Goal: Transaction & Acquisition: Purchase product/service

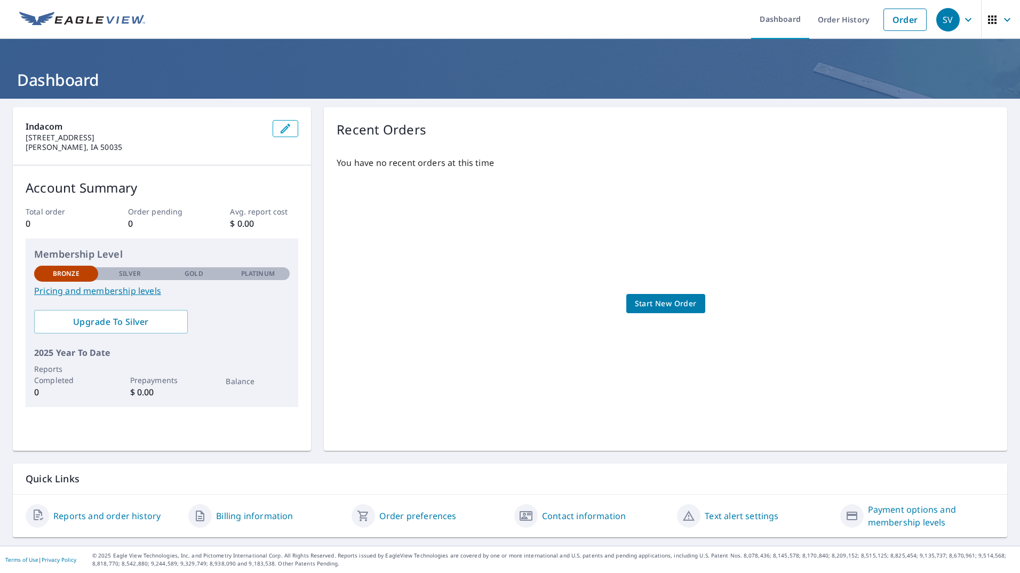
click at [491, 301] on span "Start New Order" at bounding box center [666, 303] width 62 height 13
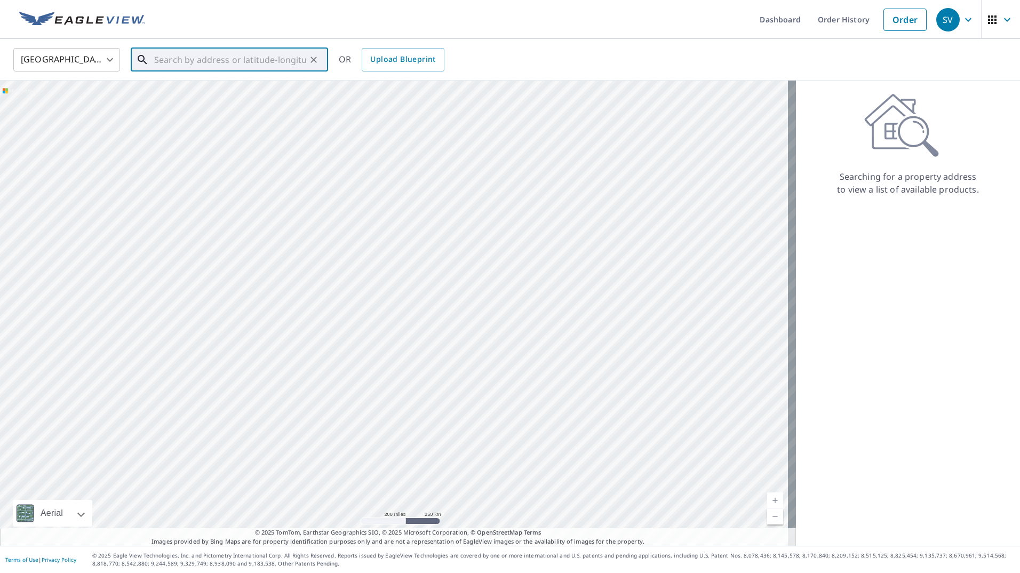
click at [223, 63] on input "text" at bounding box center [230, 60] width 152 height 30
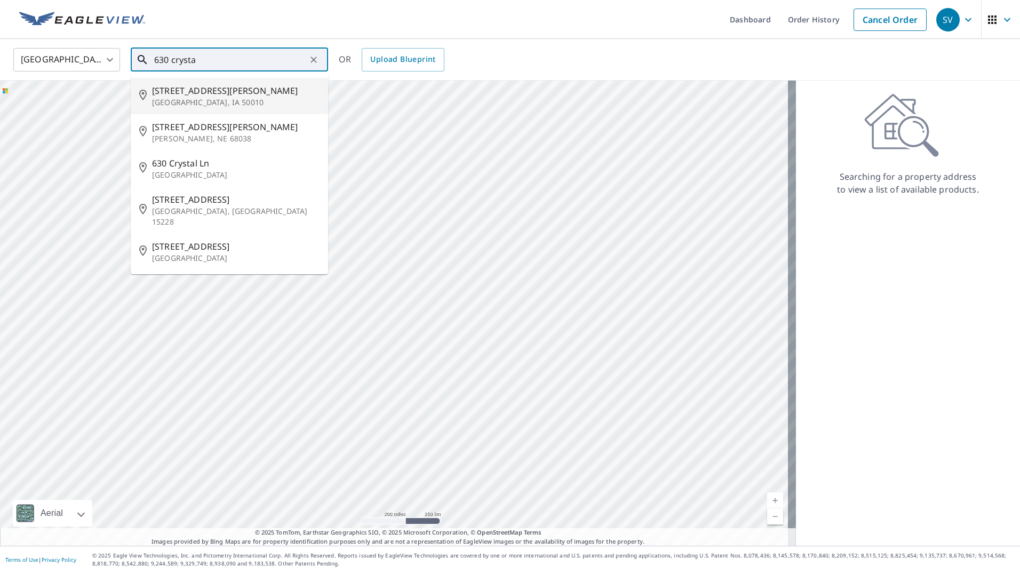
click at [192, 92] on span "[STREET_ADDRESS][PERSON_NAME]" at bounding box center [236, 90] width 168 height 13
type input "[STREET_ADDRESS][PERSON_NAME]"
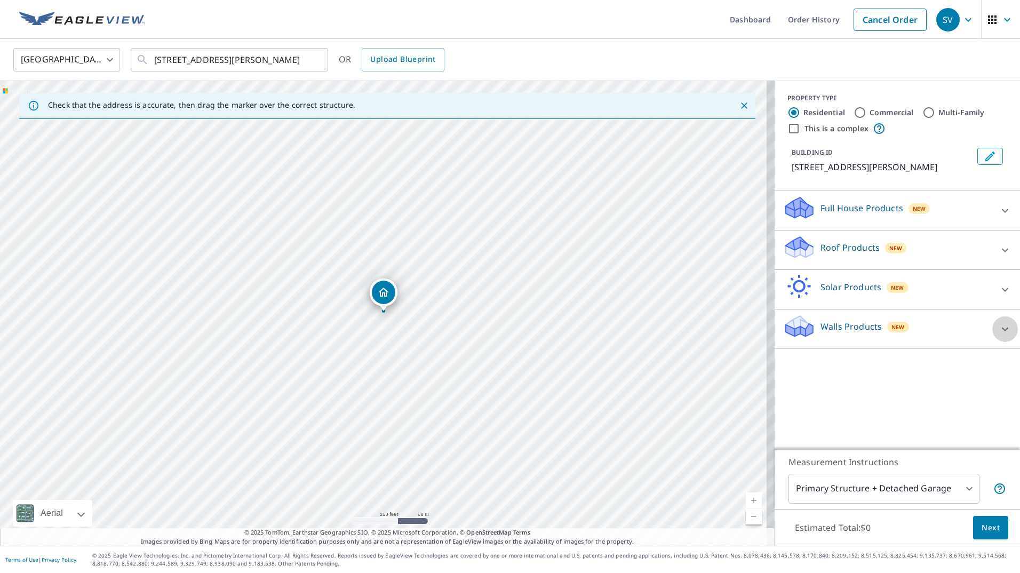
click at [491, 327] on div at bounding box center [1005, 329] width 26 height 26
click at [491, 210] on icon at bounding box center [1005, 211] width 6 height 4
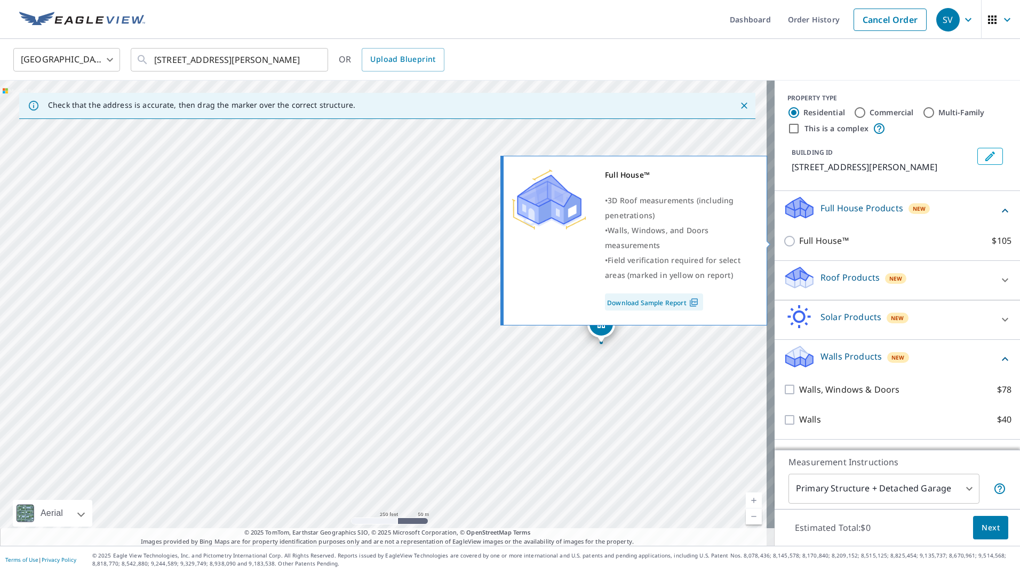
click at [491, 301] on link "Download Sample Report" at bounding box center [654, 301] width 98 height 17
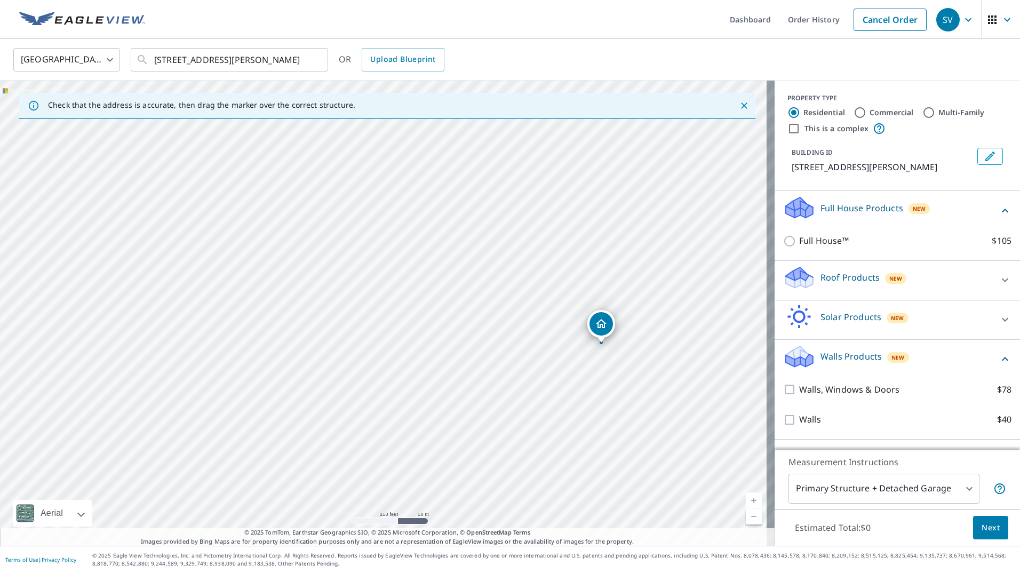
click at [491, 488] on body "SV SV Dashboard Order History Cancel Order SV United States [GEOGRAPHIC_DATA] ​…" at bounding box center [510, 286] width 1020 height 573
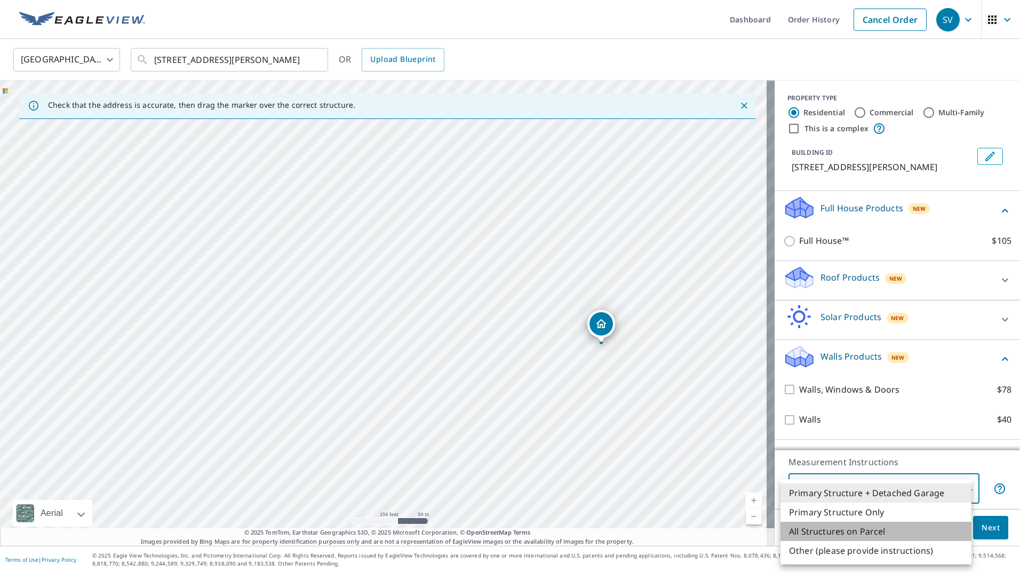
click at [491, 531] on li "All Structures on Parcel" at bounding box center [876, 531] width 191 height 19
type input "3"
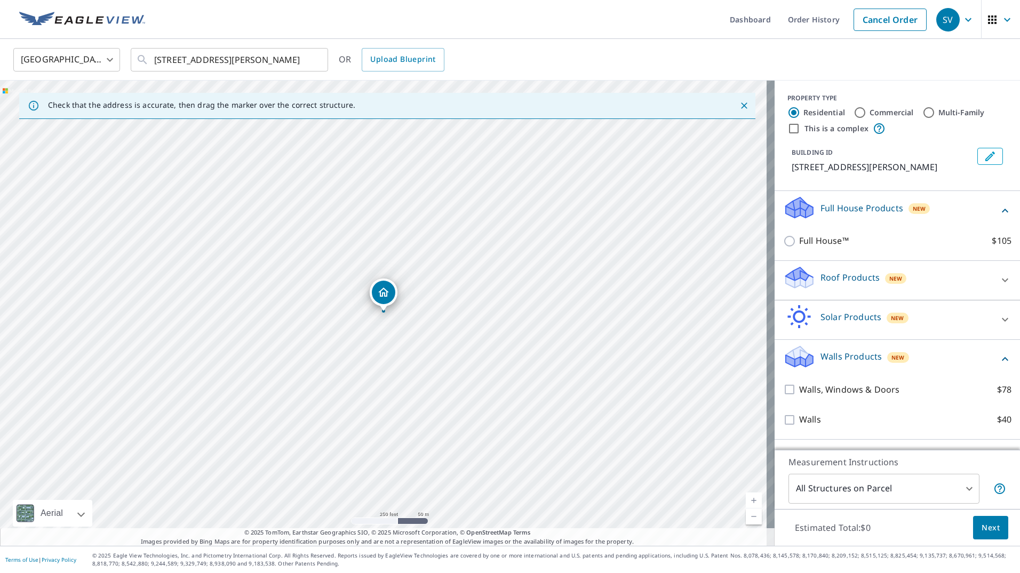
click at [491, 316] on icon at bounding box center [1005, 319] width 13 height 13
click at [491, 280] on icon at bounding box center [1005, 280] width 13 height 13
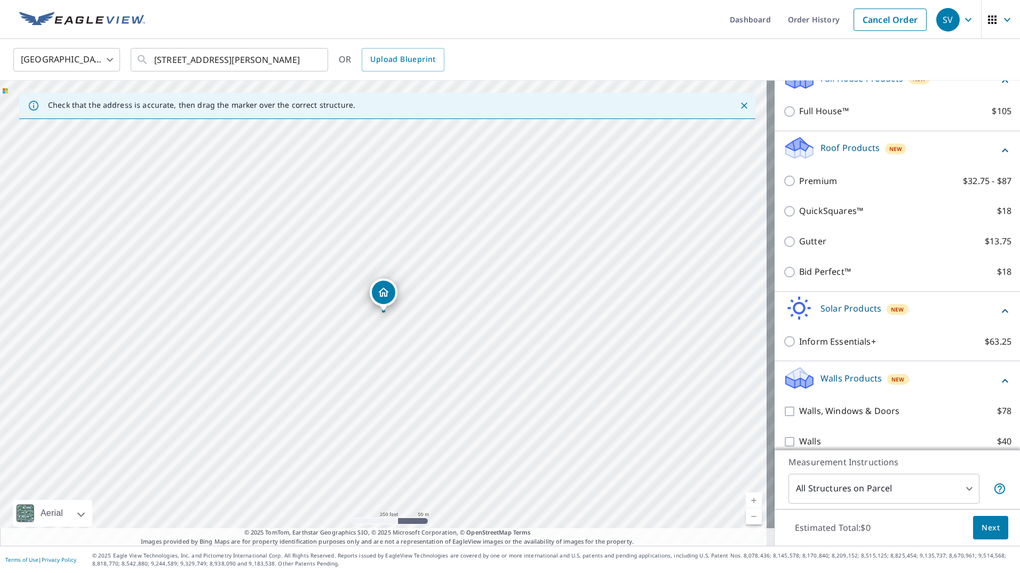
scroll to position [141, 0]
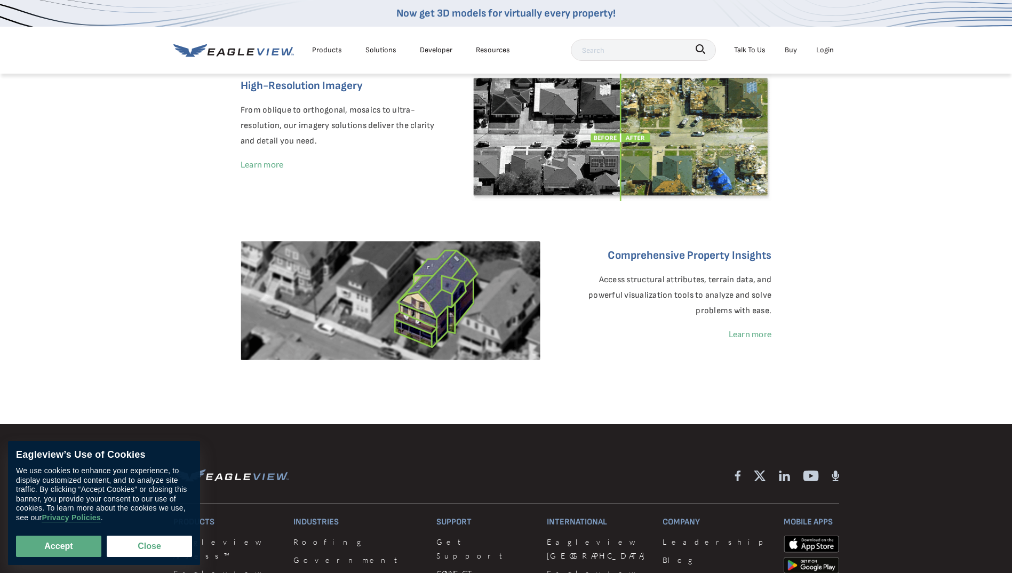
scroll to position [320, 0]
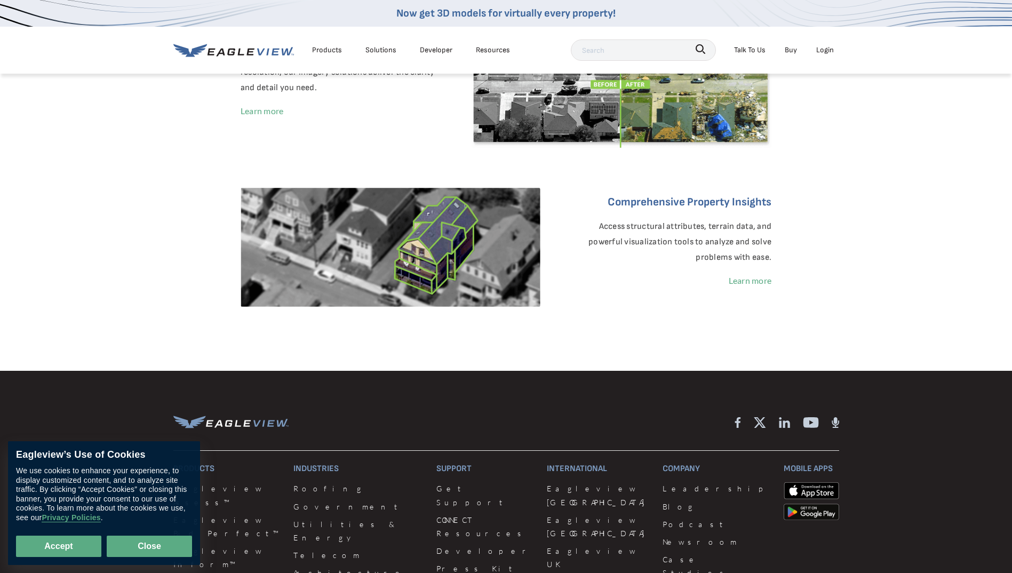
click at [156, 546] on button "Close" at bounding box center [149, 546] width 85 height 21
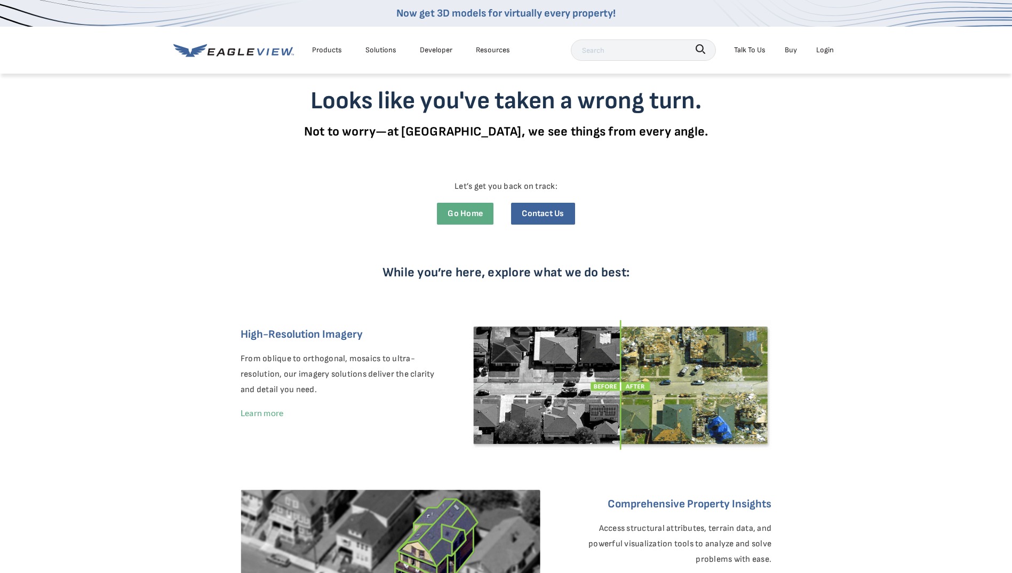
scroll to position [0, 0]
